Goal: Participate in discussion: Engage in conversation with other users on a specific topic

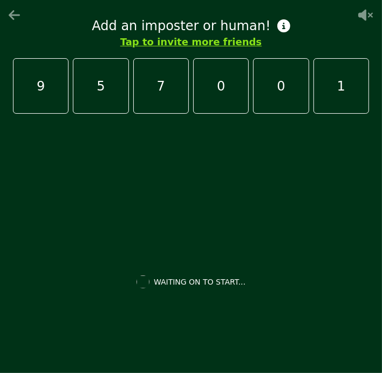
click at [11, 19] on icon at bounding box center [15, 15] width 13 height 13
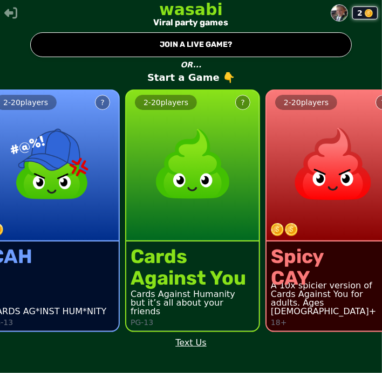
click at [301, 47] on button "● JOIN A LIVE GAME?" at bounding box center [190, 44] width 321 height 25
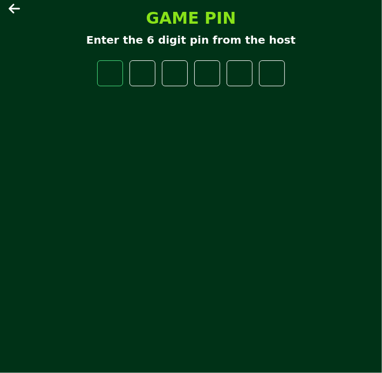
click at [106, 69] on input "number" at bounding box center [110, 73] width 26 height 26
type input "*"
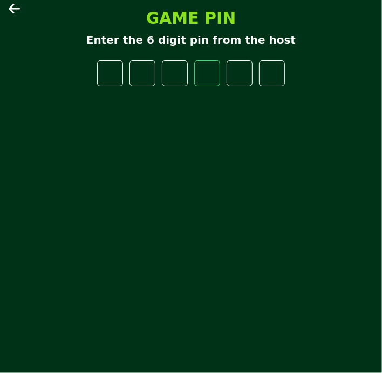
type input "*"
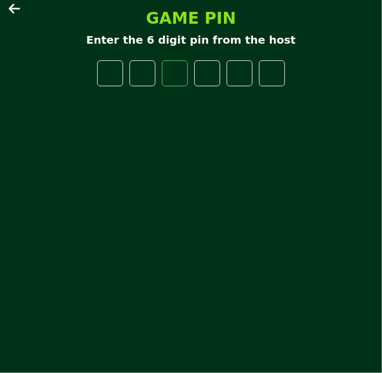
type input "*"
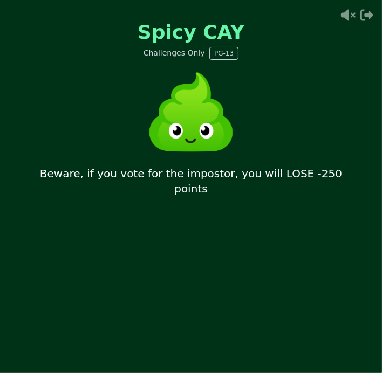
click at [340, 19] on icon at bounding box center [346, 15] width 17 height 13
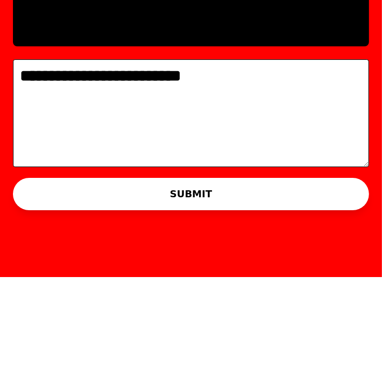
type textarea "**********"
click at [311, 292] on button "SUBMIT" at bounding box center [191, 290] width 356 height 32
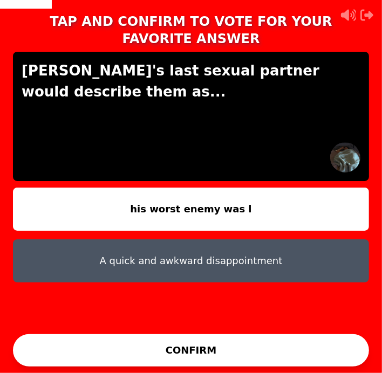
click at [349, 202] on button "his worst enemy was l" at bounding box center [191, 209] width 356 height 43
click at [271, 352] on button "CONFIRM" at bounding box center [191, 350] width 356 height 32
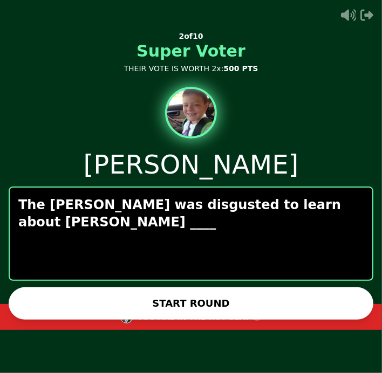
click at [278, 298] on button "START ROUND" at bounding box center [191, 303] width 364 height 32
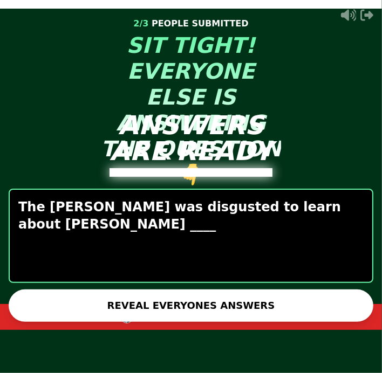
click at [272, 307] on button "REVEAL EVERYONES ANSWERS" at bounding box center [191, 305] width 364 height 32
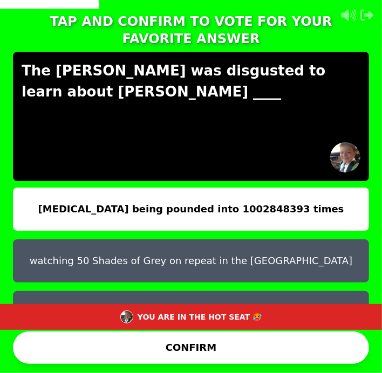
click at [331, 195] on button "[MEDICAL_DATA] being pounded into 1002848393 times" at bounding box center [191, 209] width 356 height 43
click at [262, 331] on button "CONFIRM" at bounding box center [191, 347] width 356 height 32
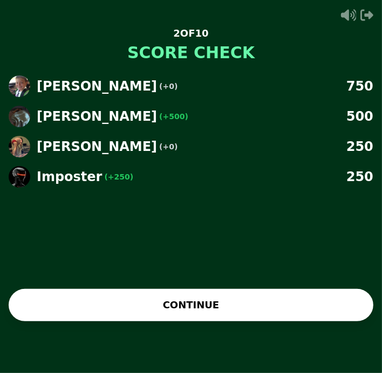
click at [278, 321] on button "CONTINUE" at bounding box center [191, 305] width 364 height 32
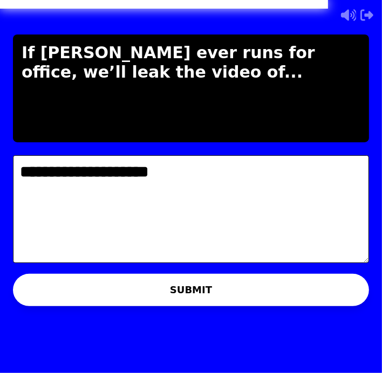
type textarea "**********"
click at [302, 286] on button "SUBMIT" at bounding box center [191, 290] width 356 height 32
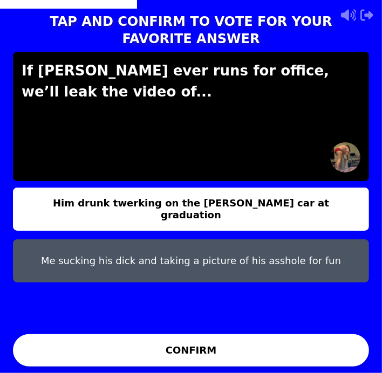
click at [70, 241] on button "Me sucking his dick and taking a picture of his asshole for fun" at bounding box center [191, 260] width 356 height 43
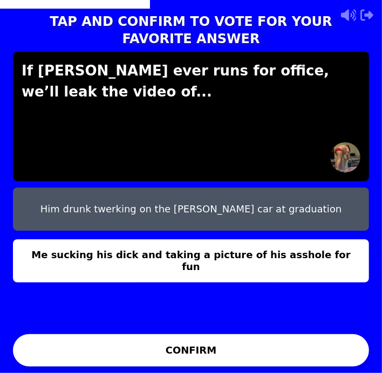
click at [71, 366] on button "CONFIRM" at bounding box center [191, 350] width 356 height 32
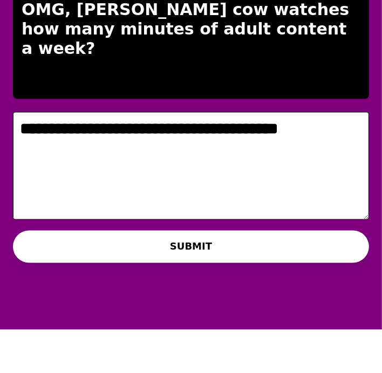
click at [107, 176] on textarea "**********" at bounding box center [191, 209] width 356 height 108
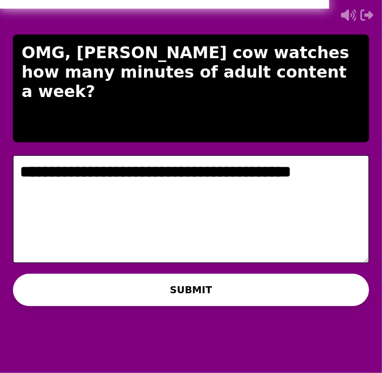
type textarea "**********"
click at [276, 285] on button "SUBMIT" at bounding box center [191, 290] width 356 height 32
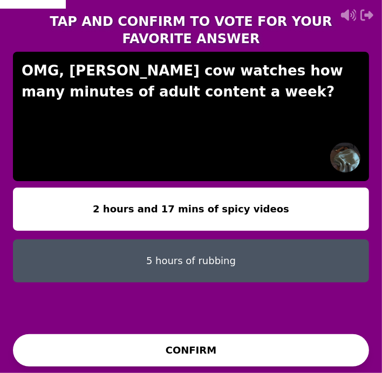
click at [97, 251] on button "5 hours of rubbing" at bounding box center [191, 260] width 356 height 43
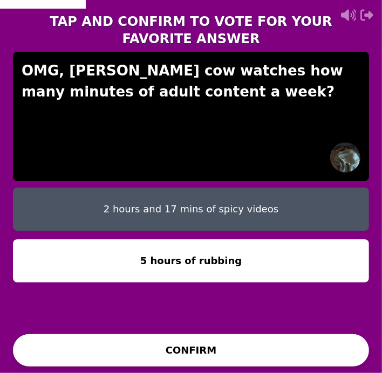
click at [83, 363] on button "CONFIRM" at bounding box center [191, 350] width 356 height 32
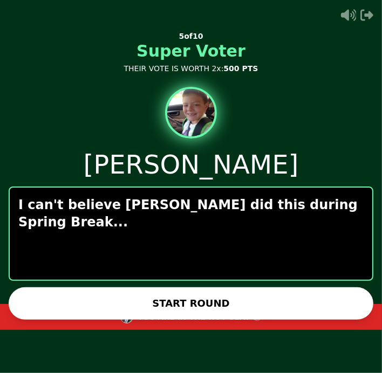
click at [95, 303] on button "START ROUND" at bounding box center [191, 303] width 364 height 32
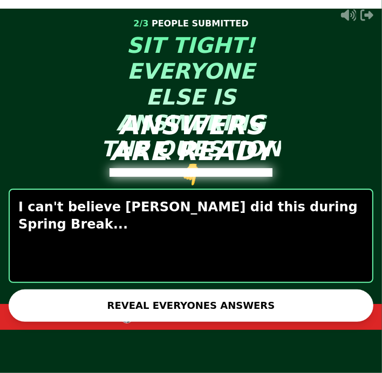
click at [90, 297] on button "REVEAL EVERYONES ANSWERS" at bounding box center [191, 305] width 364 height 32
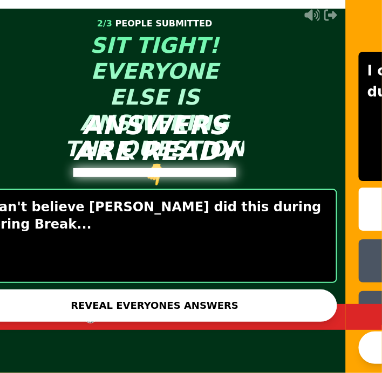
click at [82, 304] on button "REVEAL EVERYONES ANSWERS" at bounding box center [155, 305] width 364 height 32
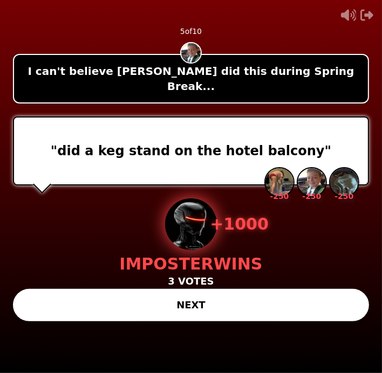
click at [97, 321] on button "NEXT" at bounding box center [191, 305] width 356 height 32
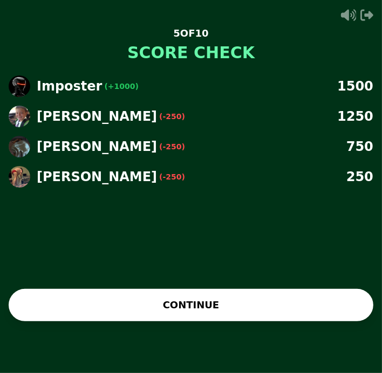
click at [87, 321] on button "CONTINUE" at bounding box center [191, 305] width 364 height 32
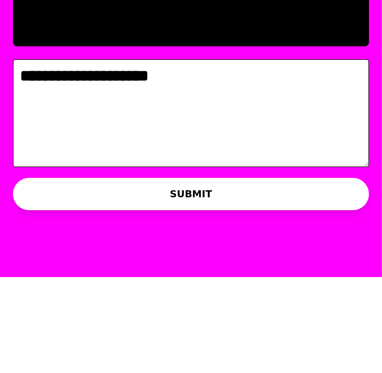
type textarea "**********"
click at [62, 297] on button "SUBMIT" at bounding box center [191, 290] width 356 height 32
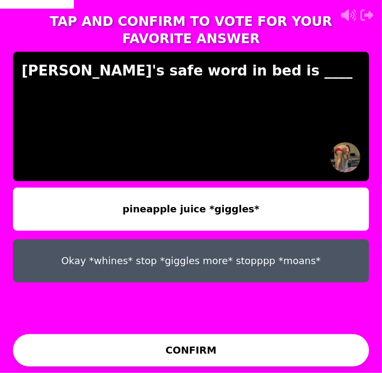
click at [84, 246] on button "Okay *whines* stop *giggles more* stopppp *moans*" at bounding box center [191, 260] width 356 height 43
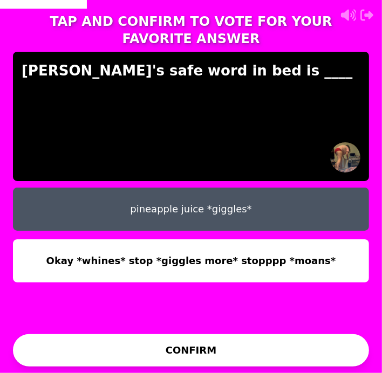
click at [91, 356] on button "CONFIRM" at bounding box center [191, 350] width 356 height 32
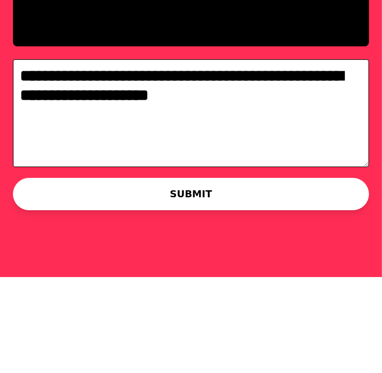
click at [138, 197] on textarea "**********" at bounding box center [191, 209] width 356 height 108
type textarea "**********"
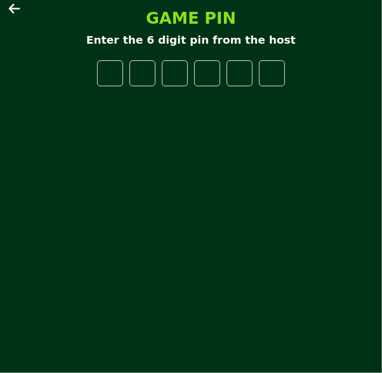
click at [13, 9] on icon at bounding box center [15, 8] width 13 height 13
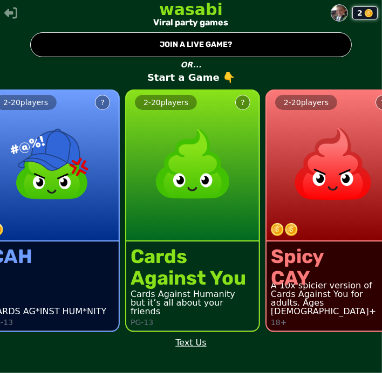
click at [341, 15] on img at bounding box center [339, 13] width 16 height 16
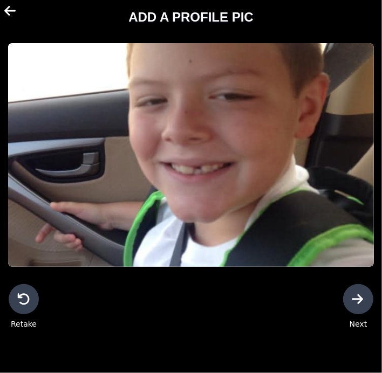
click at [6, 14] on icon at bounding box center [10, 10] width 13 height 13
